Goal: Find specific page/section: Find specific page/section

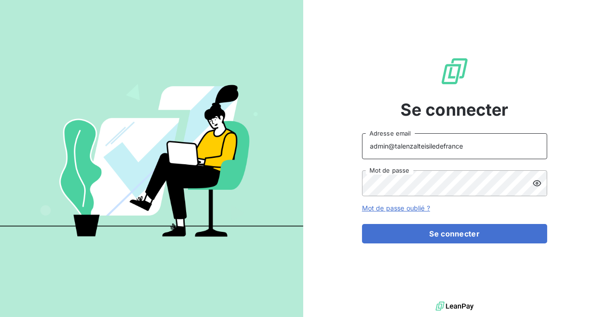
click at [455, 148] on input "admin@talenzalteisiledefrance" at bounding box center [454, 146] width 185 height 26
type input "admin@altecc"
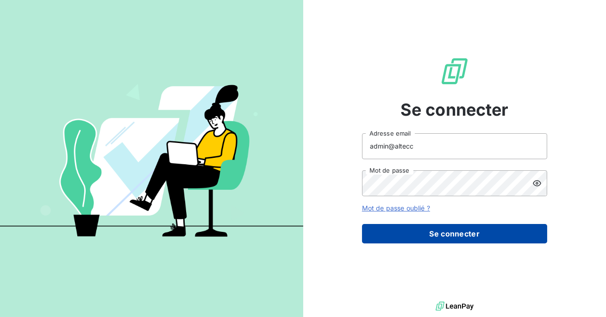
click at [431, 242] on button "Se connecter" at bounding box center [454, 233] width 185 height 19
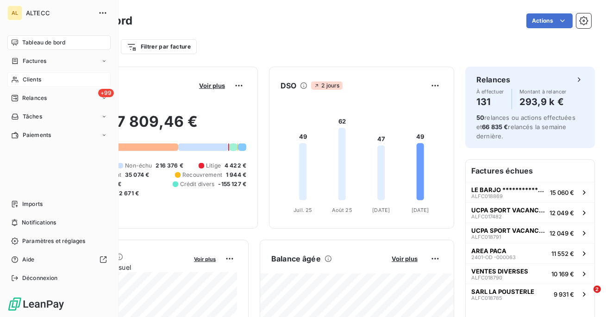
click at [21, 81] on div "Clients" at bounding box center [58, 79] width 103 height 15
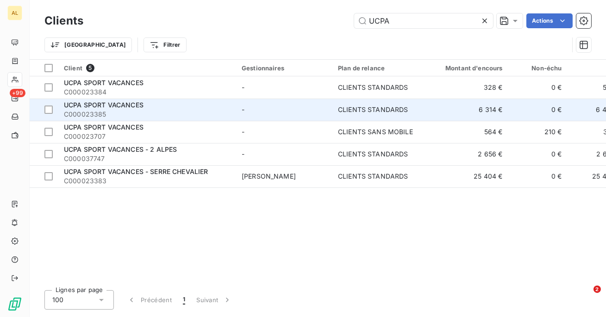
type input "UCPA"
click at [155, 109] on div "UCPA SPORT VACANCES" at bounding box center [147, 104] width 167 height 9
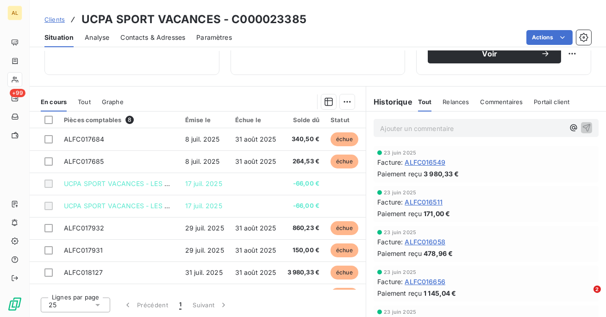
scroll to position [4, 0]
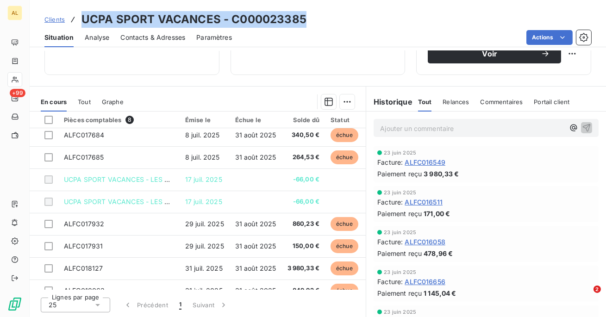
drag, startPoint x: 309, startPoint y: 18, endPoint x: 83, endPoint y: 10, distance: 226.5
click at [83, 10] on div "Clients UCPA SPORT VACANCES - C000023385 Situation Analyse Contacts & Adresses …" at bounding box center [318, 23] width 576 height 47
copy h3 "UCPA SPORT VACANCES - C000023385"
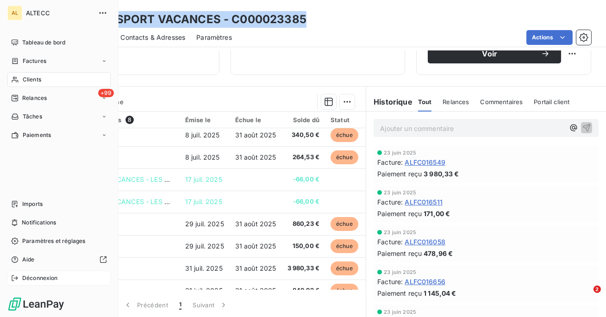
click at [32, 280] on span "Déconnexion" at bounding box center [40, 278] width 36 height 8
